Goal: Use online tool/utility: Utilize a website feature to perform a specific function

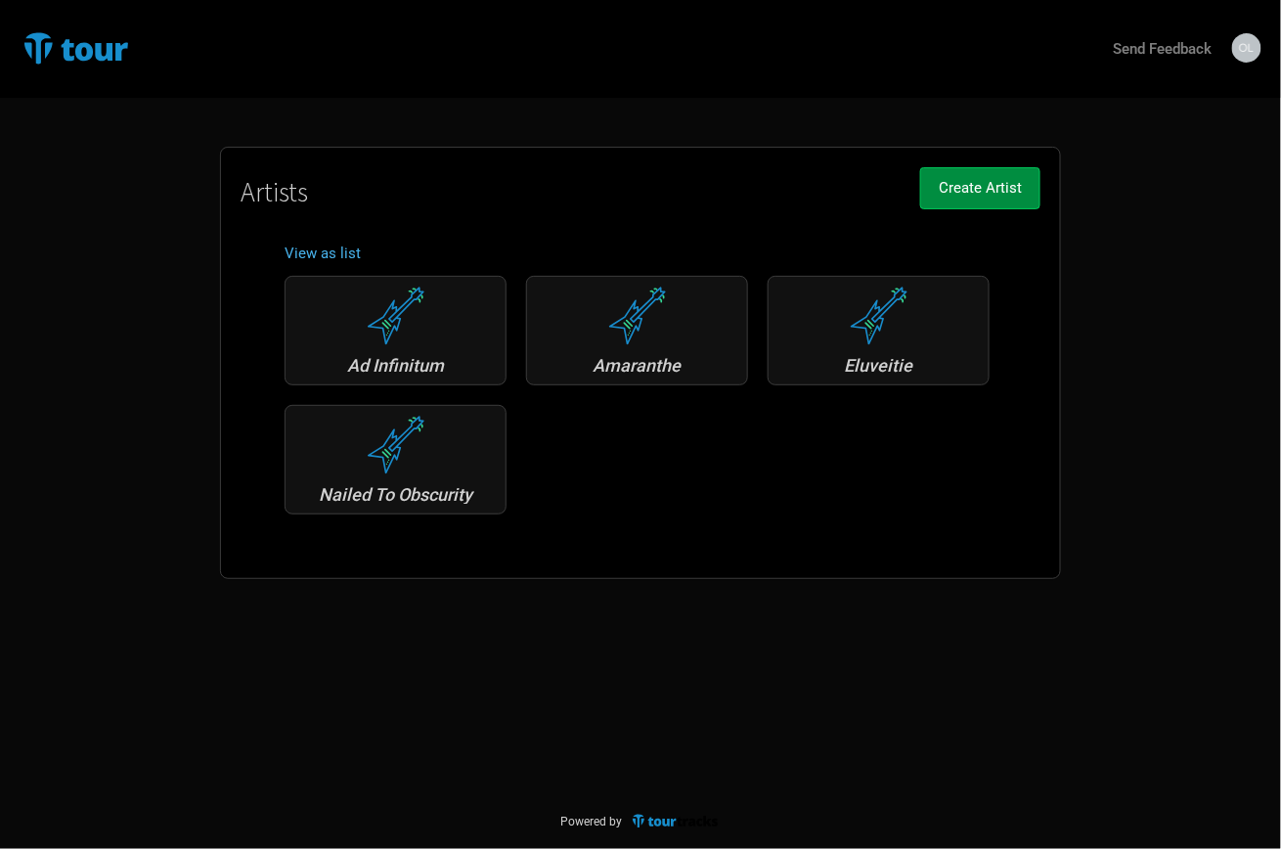
drag, startPoint x: 871, startPoint y: 349, endPoint x: 855, endPoint y: 368, distance: 24.3
click at [869, 349] on div "Eluveitie" at bounding box center [878, 330] width 222 height 109
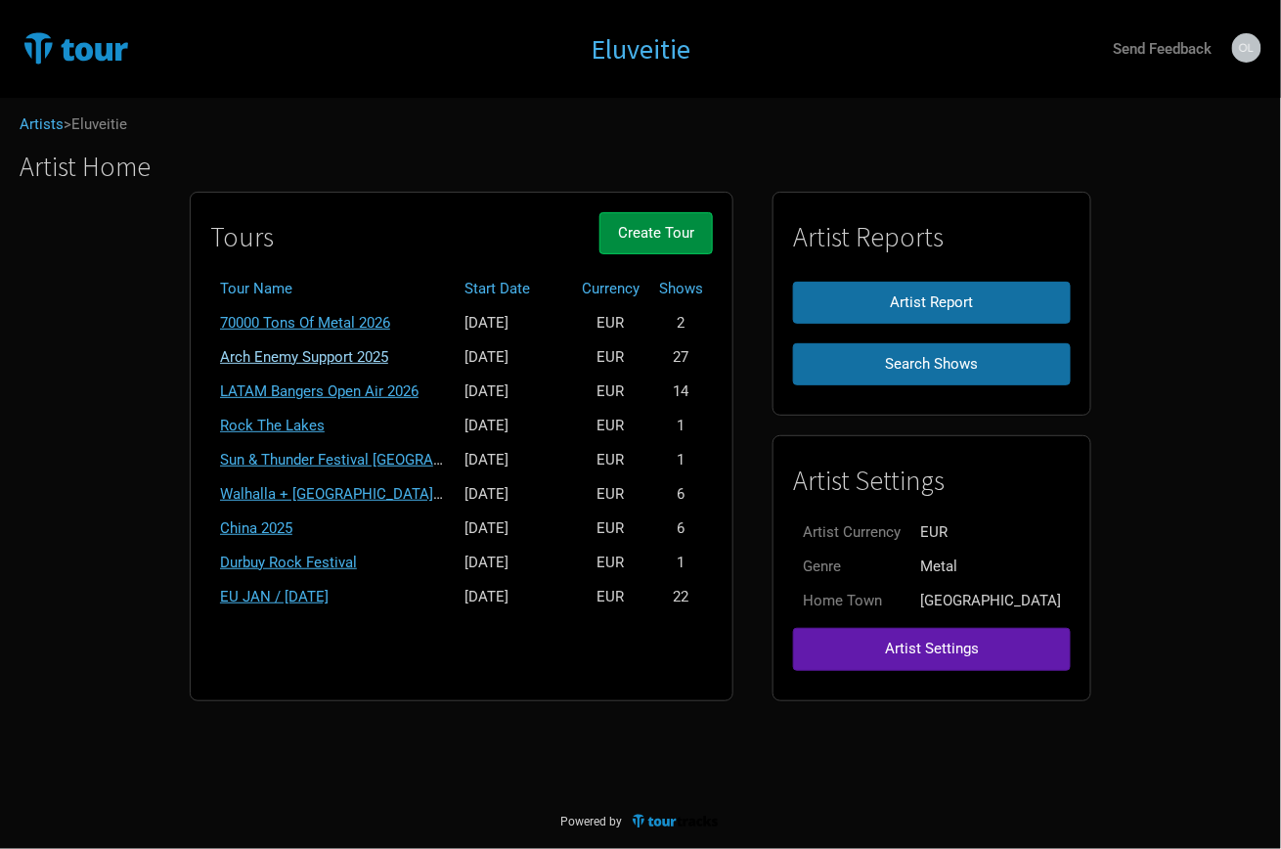
click at [307, 348] on link "Arch Enemy Support 2025" at bounding box center [304, 357] width 168 height 18
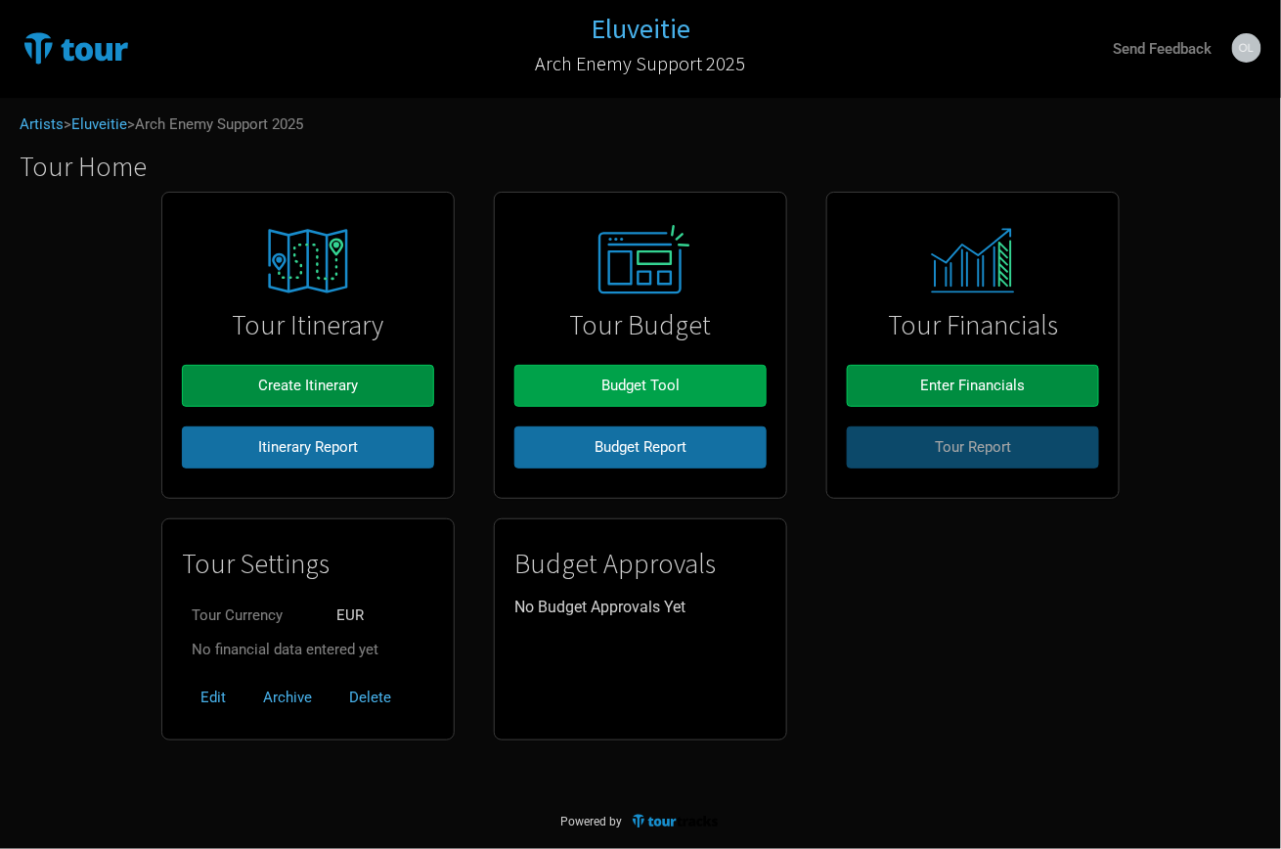
click at [611, 385] on span "Budget Tool" at bounding box center [640, 385] width 78 height 18
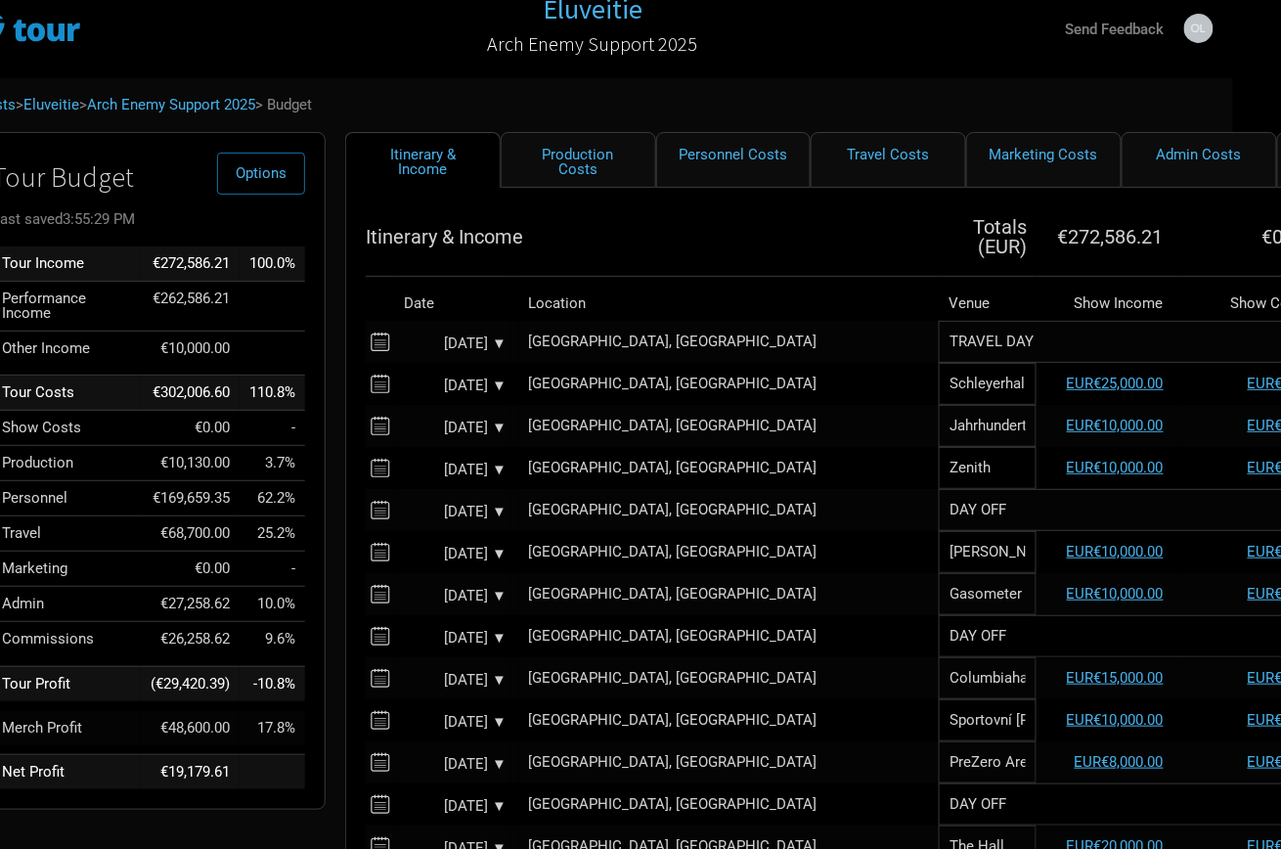
scroll to position [20, 62]
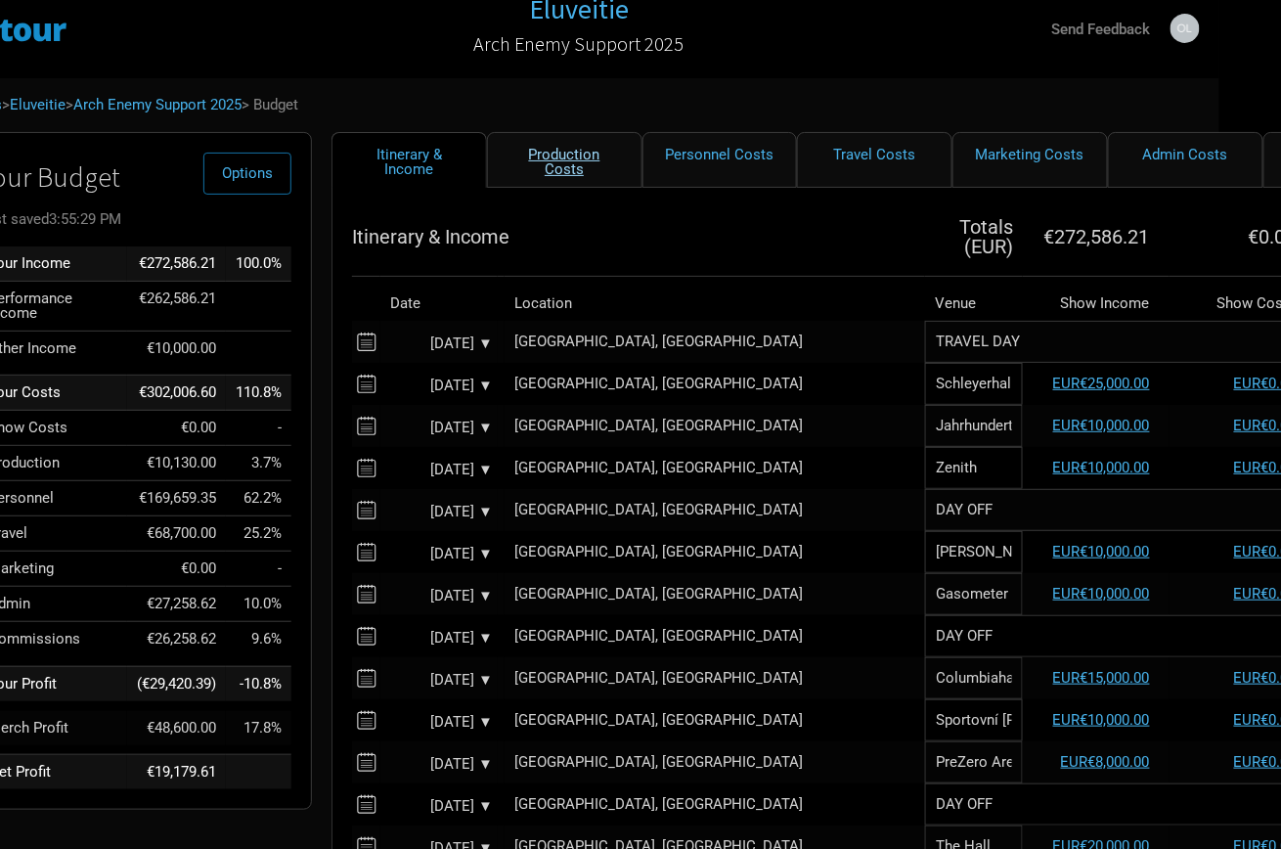
click at [533, 149] on link "Production Costs" at bounding box center [564, 160] width 155 height 56
select select "Shows"
select select "EUR"
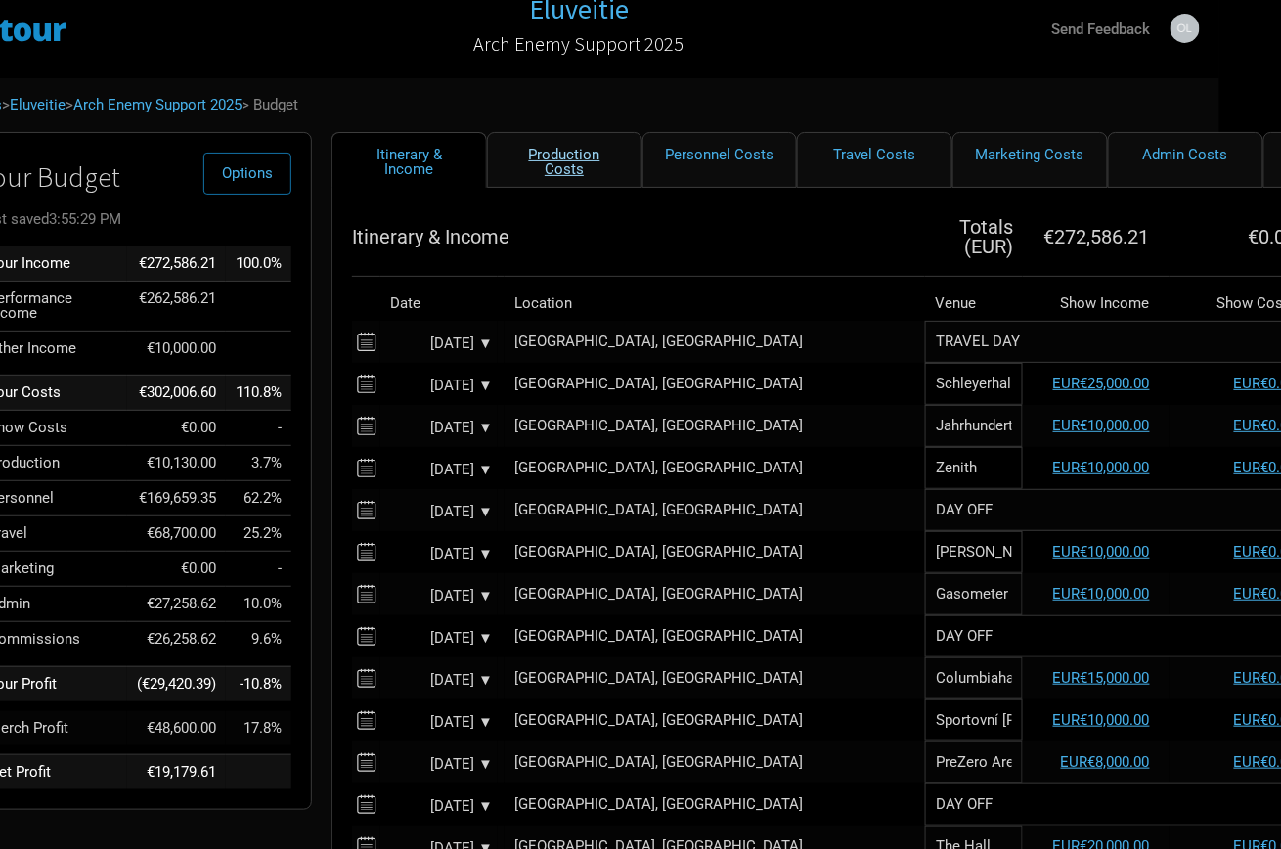
select select "EUR"
select select "Shows"
select select "EUR"
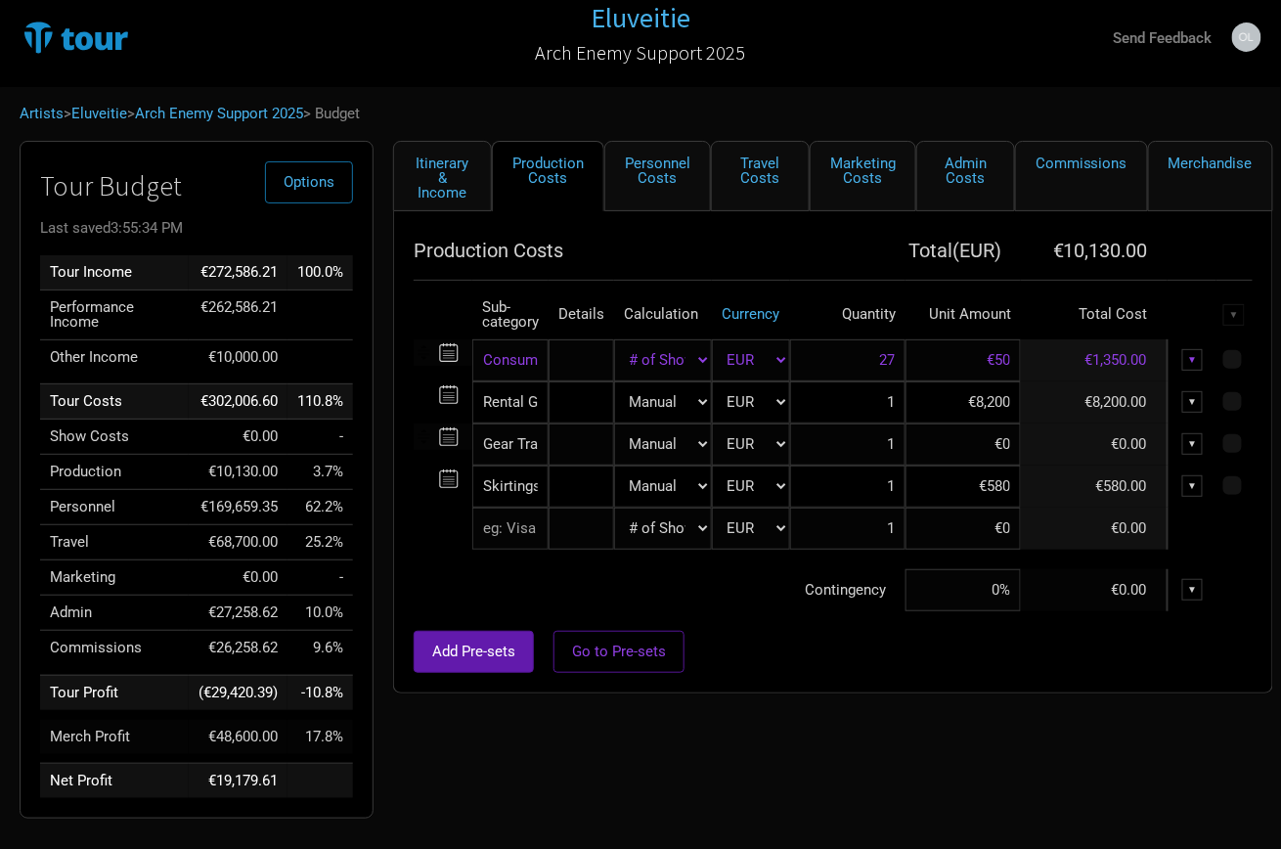
scroll to position [11, 0]
click at [667, 175] on link "Personnel Costs" at bounding box center [657, 176] width 107 height 70
select select "EUR"
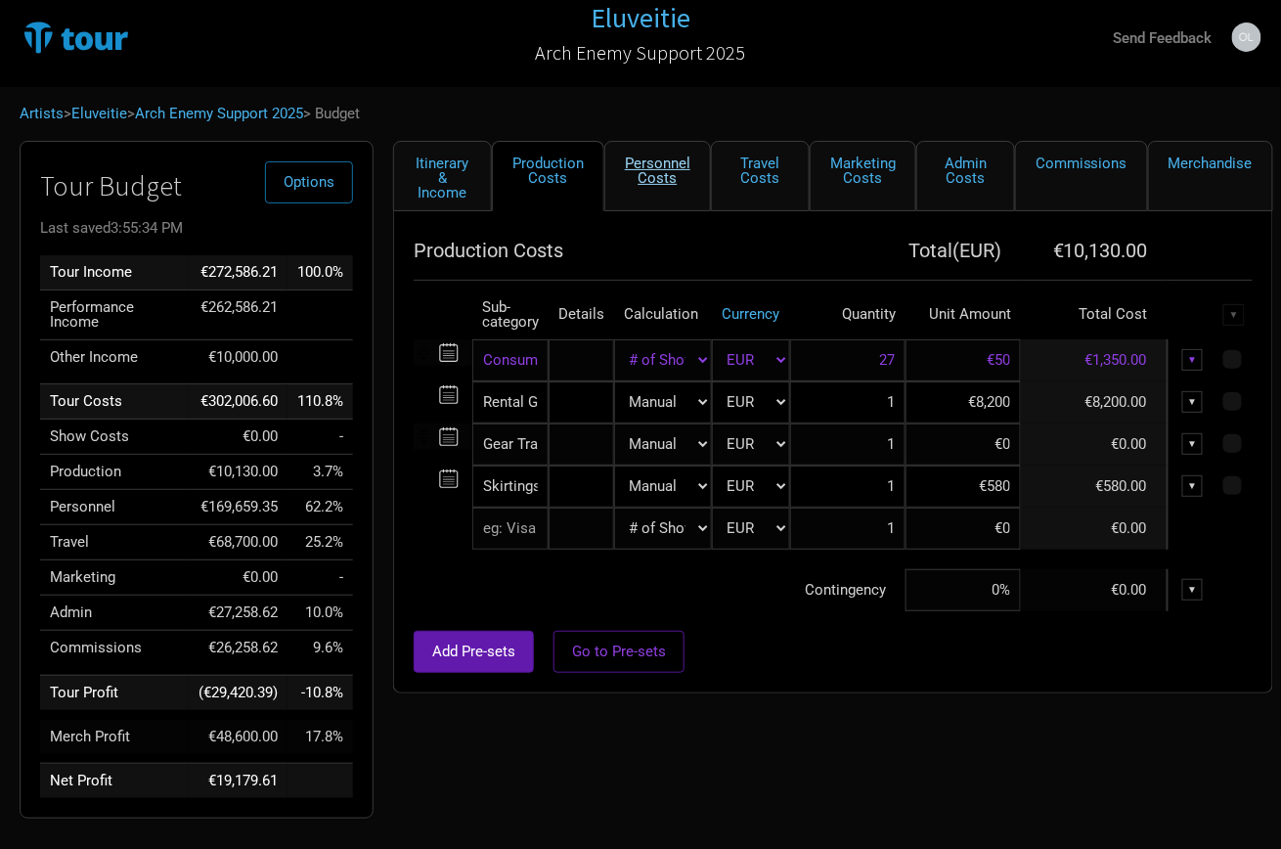
select select "EUR"
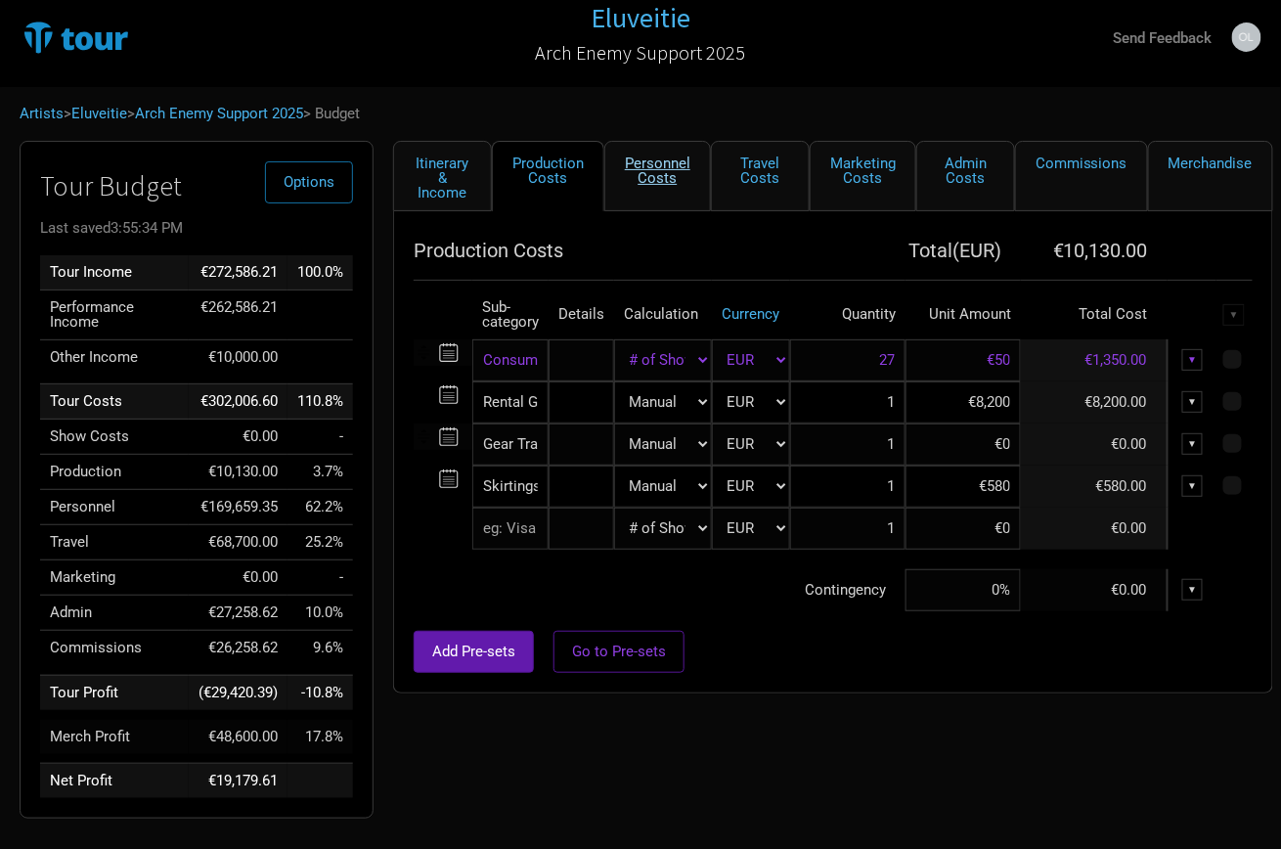
select select "EUR"
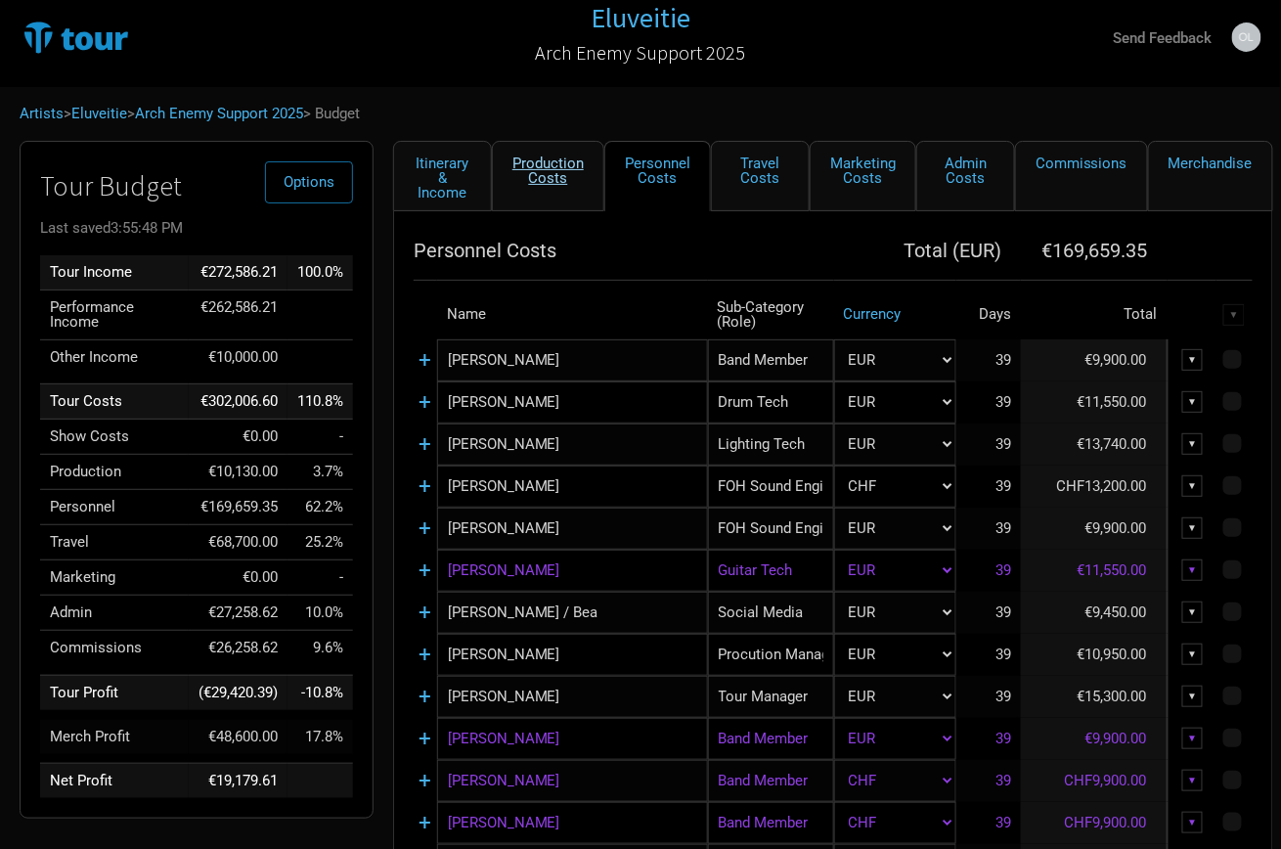
click at [555, 172] on link "Production Costs" at bounding box center [548, 176] width 112 height 70
select select "Shows"
select select "EUR"
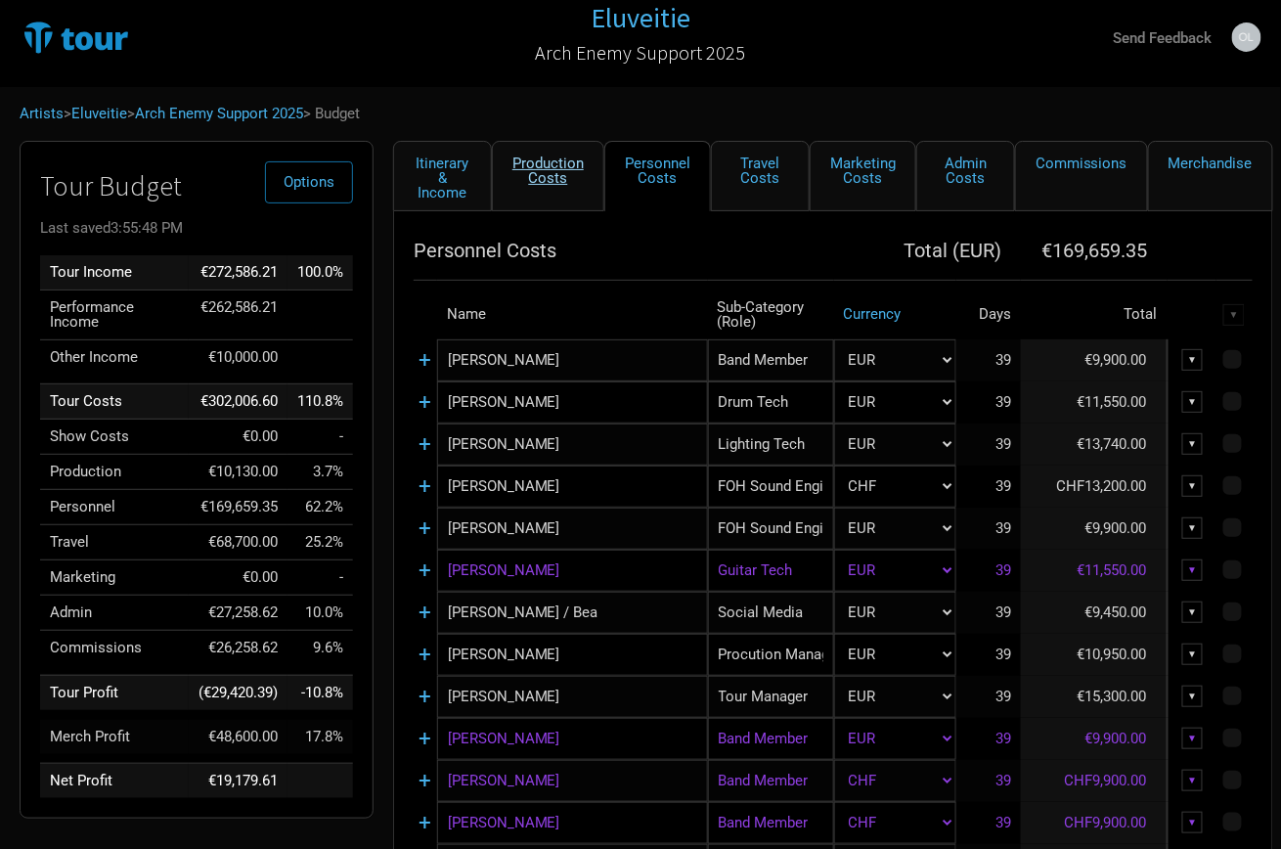
select select "EUR"
select select "Shows"
select select "EUR"
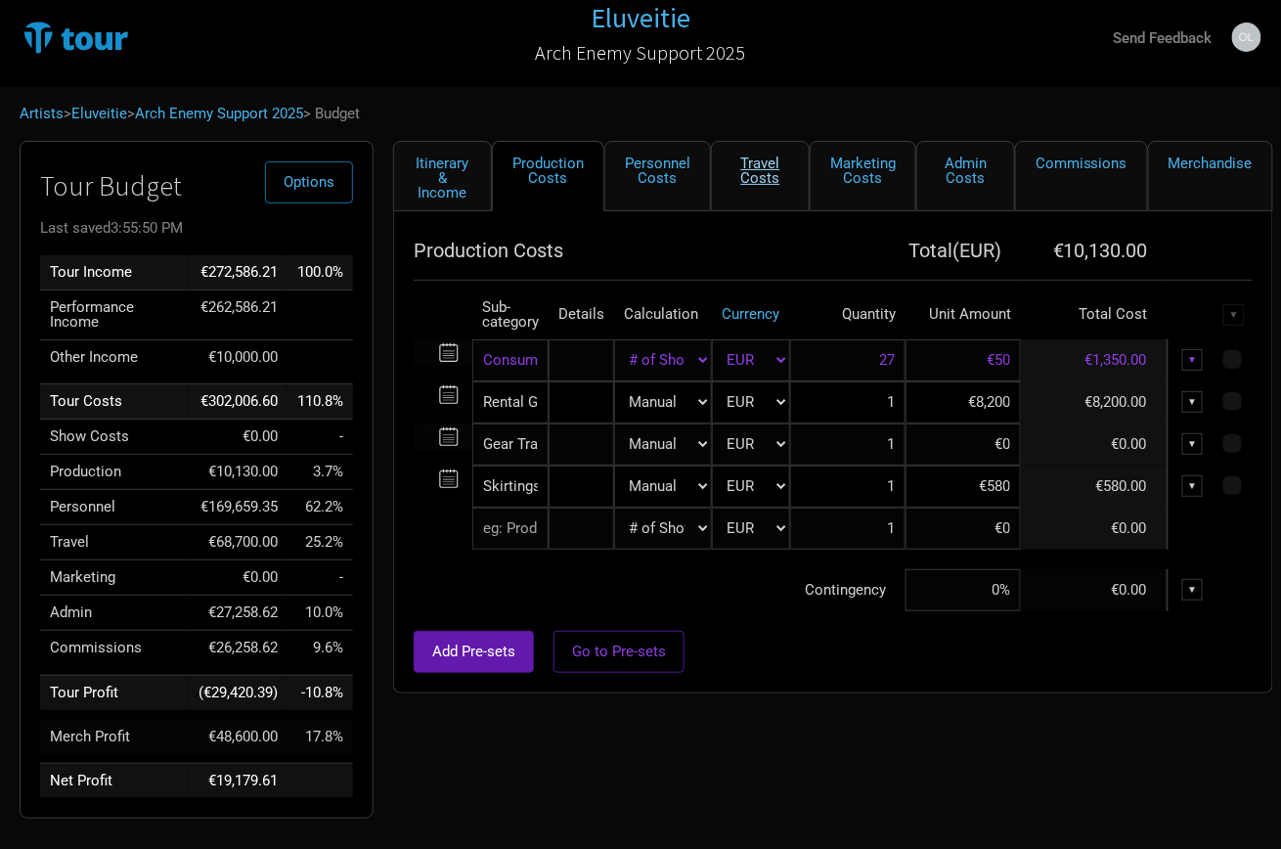
click at [772, 172] on link "Travel Costs" at bounding box center [760, 176] width 99 height 70
select select "EUR"
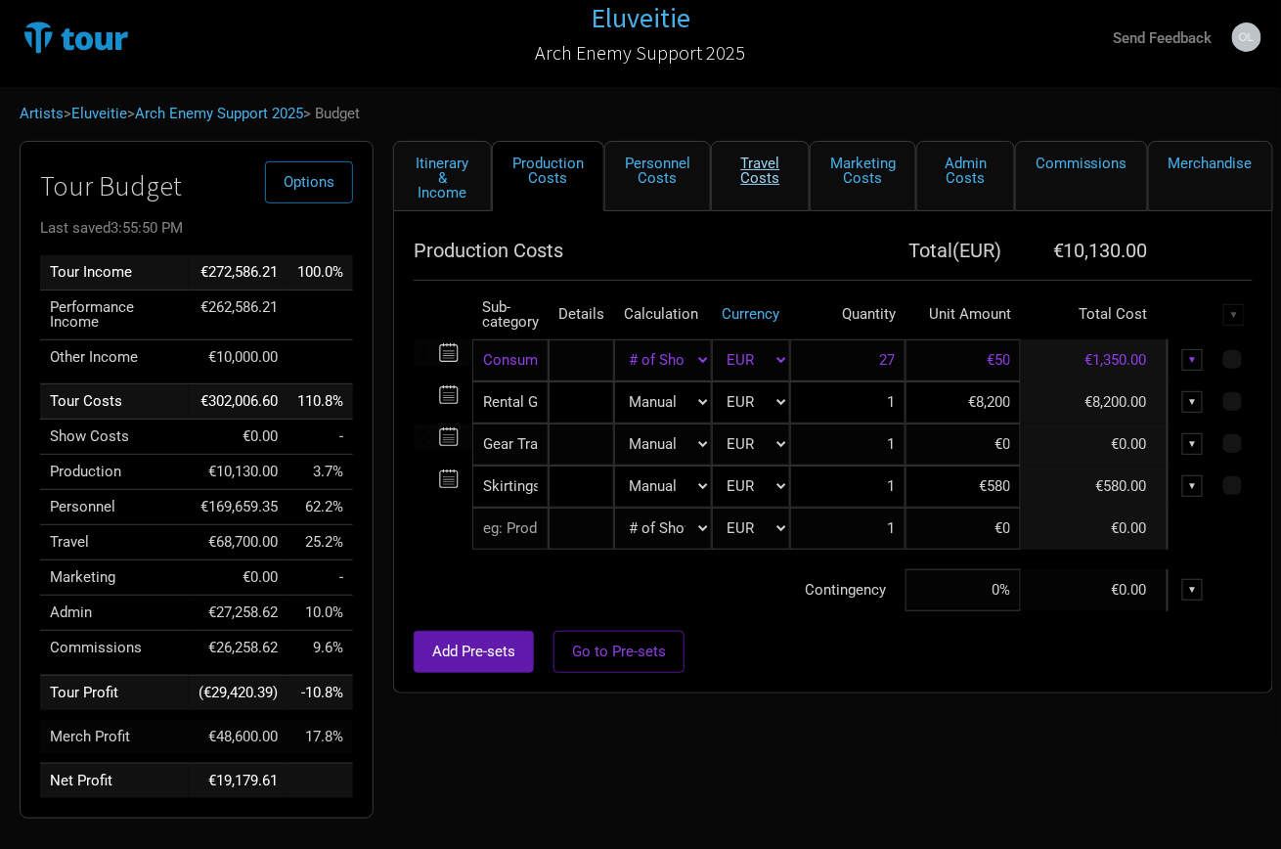
select select "EUR"
